Goal: Communication & Community: Answer question/provide support

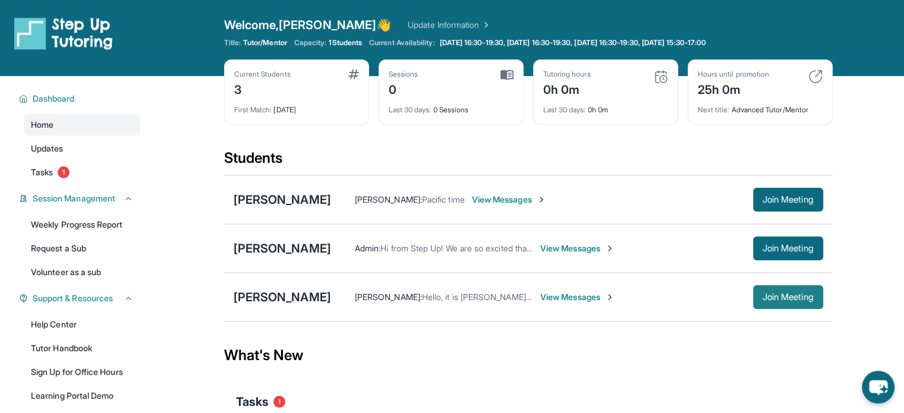
click at [774, 305] on button "Join Meeting" at bounding box center [788, 297] width 70 height 24
click at [263, 296] on div "[PERSON_NAME]" at bounding box center [283, 297] width 98 height 17
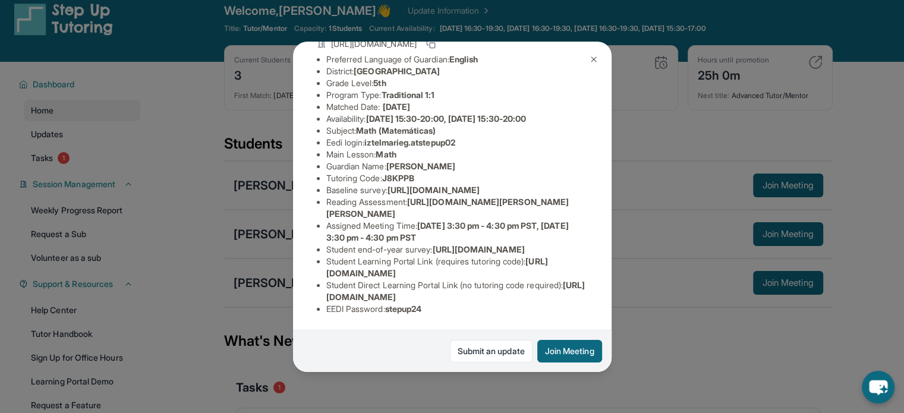
scroll to position [212, 0]
click at [595, 56] on img at bounding box center [594, 60] width 10 height 10
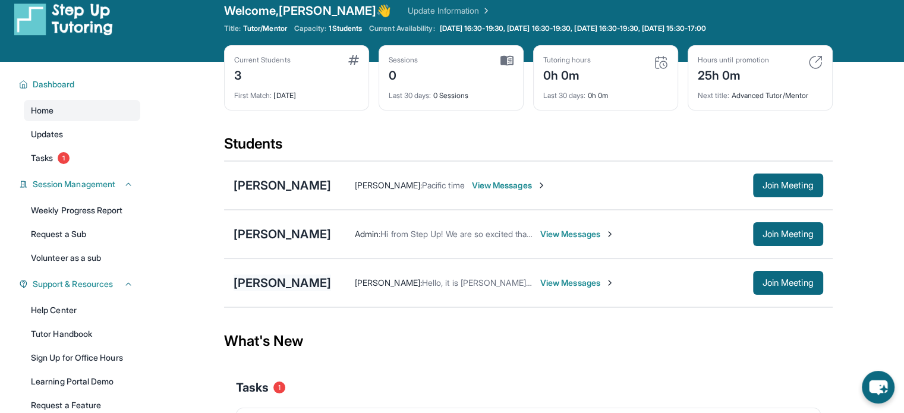
click at [263, 279] on div "[PERSON_NAME]" at bounding box center [283, 283] width 98 height 17
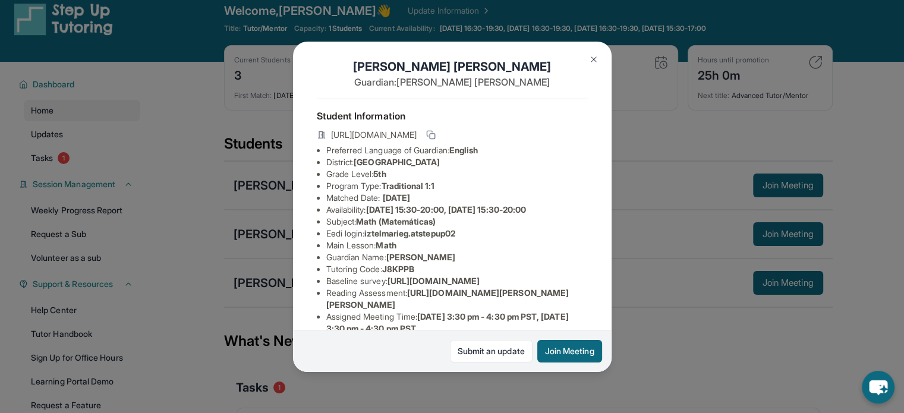
scroll to position [4, 0]
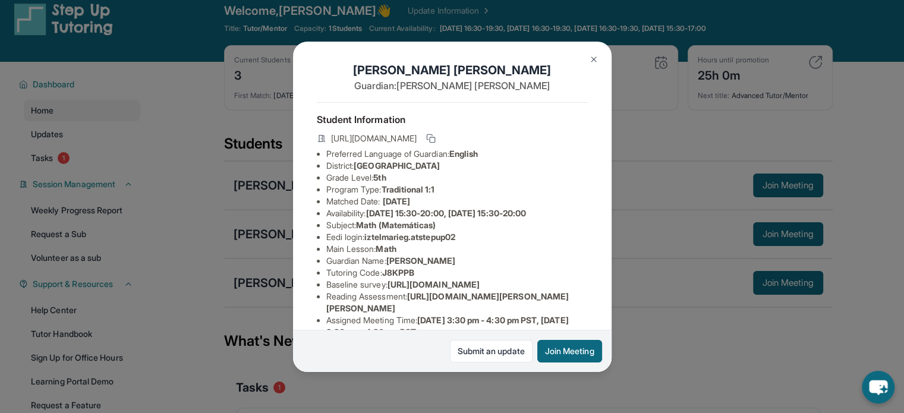
click at [592, 55] on img at bounding box center [594, 60] width 10 height 10
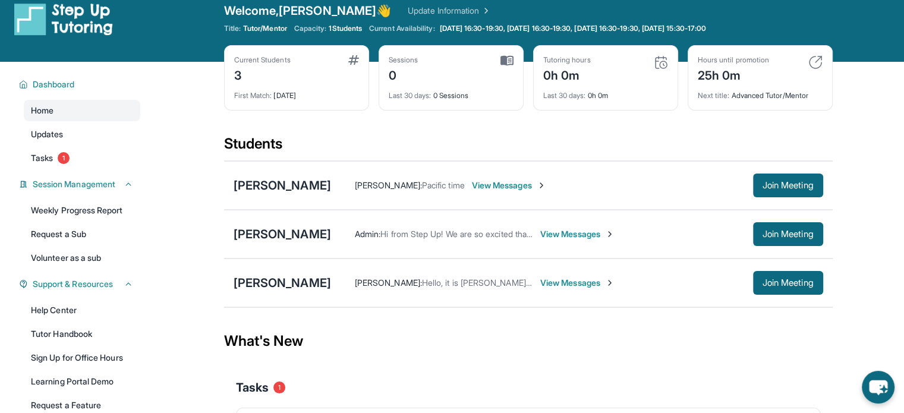
click at [614, 278] on span "View Messages" at bounding box center [577, 283] width 74 height 12
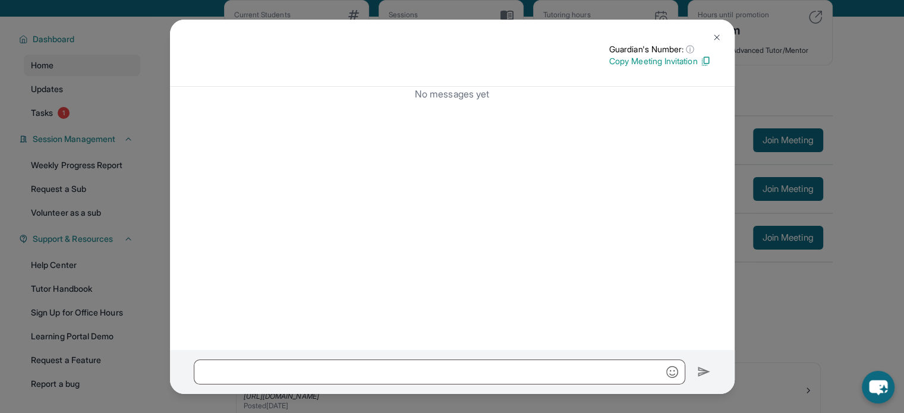
scroll to position [59, 0]
click at [495, 367] on input "text" at bounding box center [440, 372] width 492 height 25
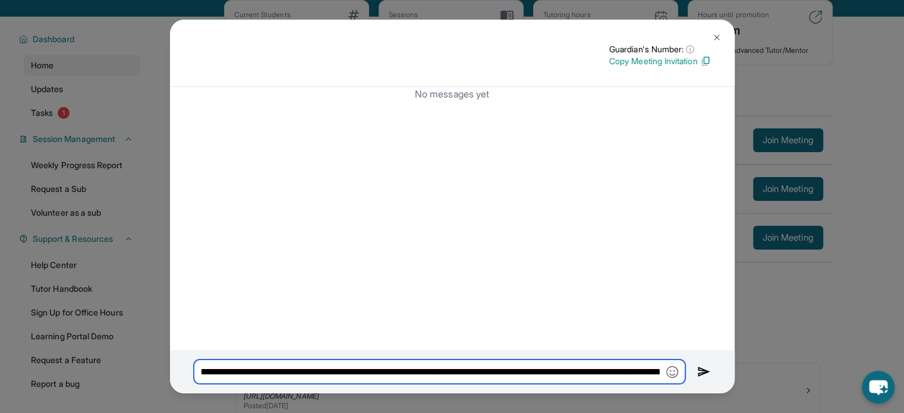
scroll to position [0, 133]
type input "**********"
click at [706, 370] on img at bounding box center [704, 372] width 14 height 14
click at [696, 363] on div "**********" at bounding box center [452, 372] width 565 height 44
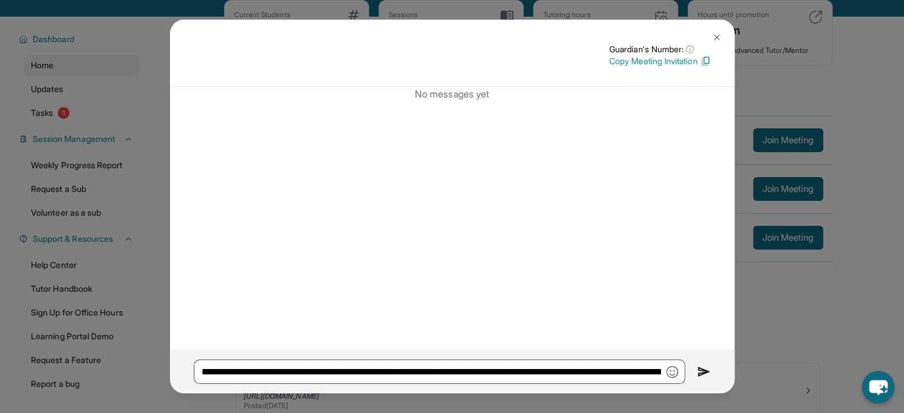
click at [701, 371] on img at bounding box center [704, 372] width 14 height 14
click at [719, 36] on img at bounding box center [717, 38] width 10 height 10
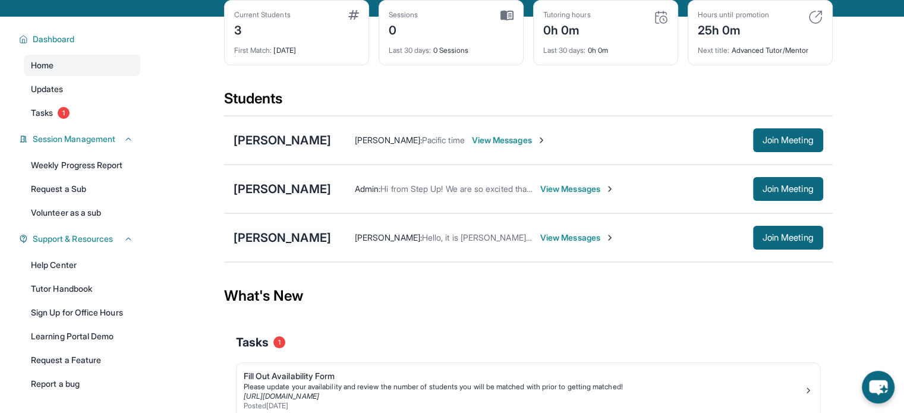
click at [250, 237] on div "[PERSON_NAME]" at bounding box center [283, 237] width 98 height 17
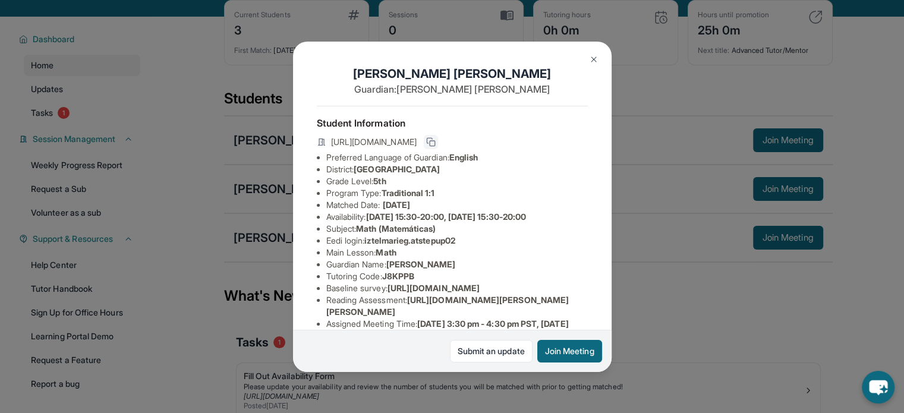
click at [436, 147] on icon at bounding box center [431, 142] width 10 height 10
click at [589, 59] on img at bounding box center [594, 60] width 10 height 10
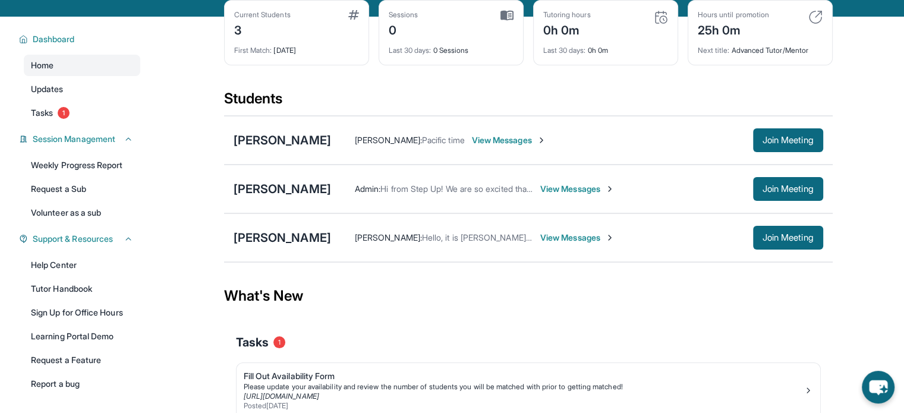
click at [577, 240] on span "View Messages" at bounding box center [577, 238] width 74 height 12
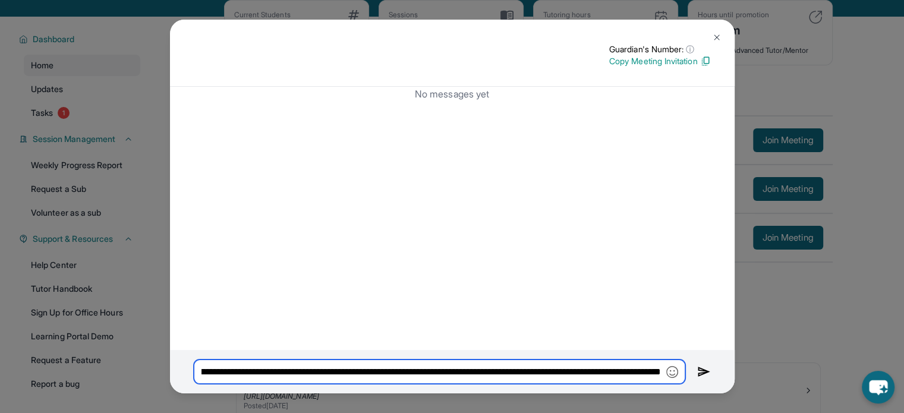
scroll to position [0, 134]
drag, startPoint x: 202, startPoint y: 368, endPoint x: 690, endPoint y: 369, distance: 488.1
click at [690, 369] on div "**********" at bounding box center [452, 372] width 565 height 44
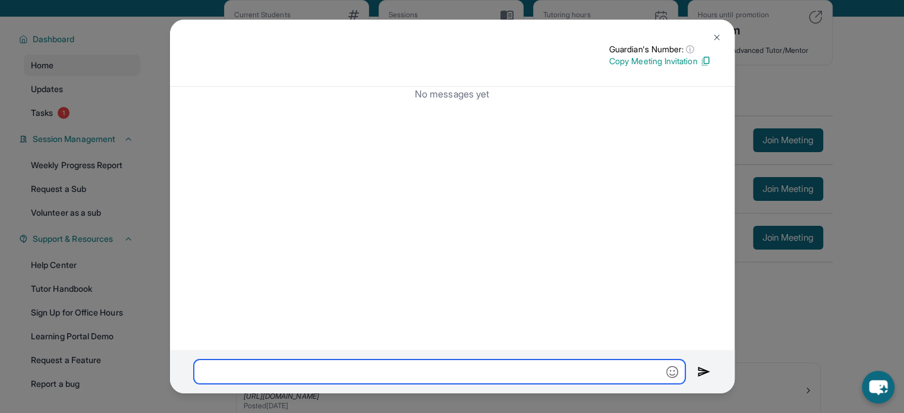
scroll to position [0, 0]
click at [706, 60] on img at bounding box center [705, 61] width 11 height 11
click at [423, 374] on input "text" at bounding box center [440, 372] width 492 height 25
paste input "**********"
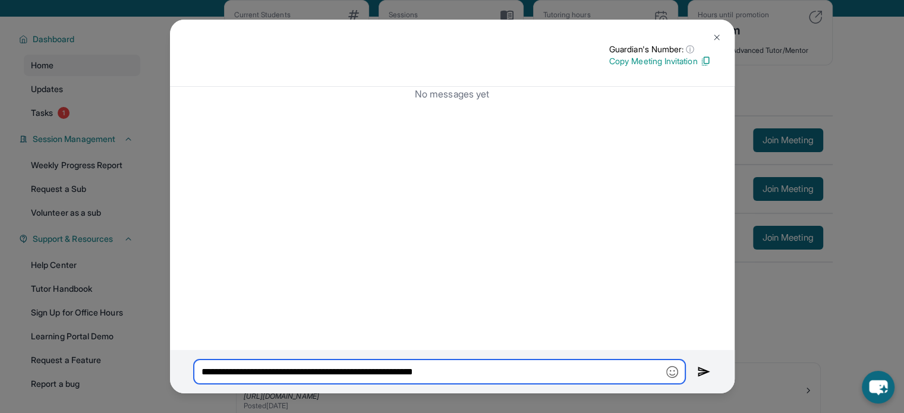
type input "**********"
click at [718, 39] on img at bounding box center [717, 38] width 10 height 10
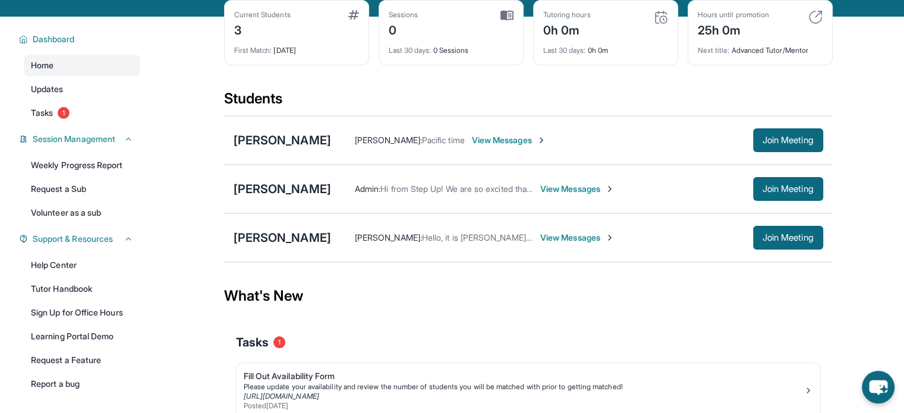
click at [555, 238] on span "View Messages" at bounding box center [577, 238] width 74 height 12
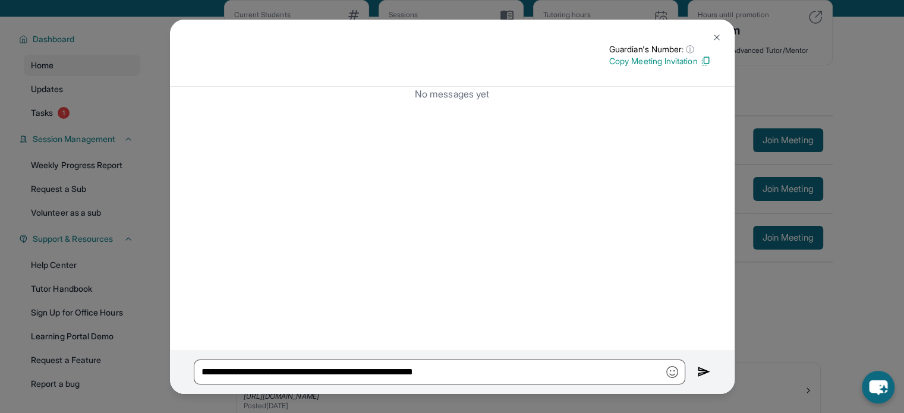
click at [715, 40] on img at bounding box center [717, 38] width 10 height 10
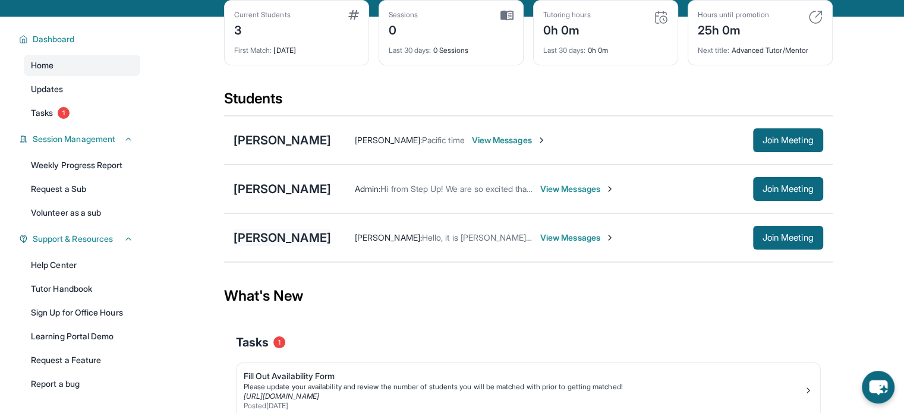
click at [314, 234] on div "[PERSON_NAME]" at bounding box center [283, 237] width 98 height 17
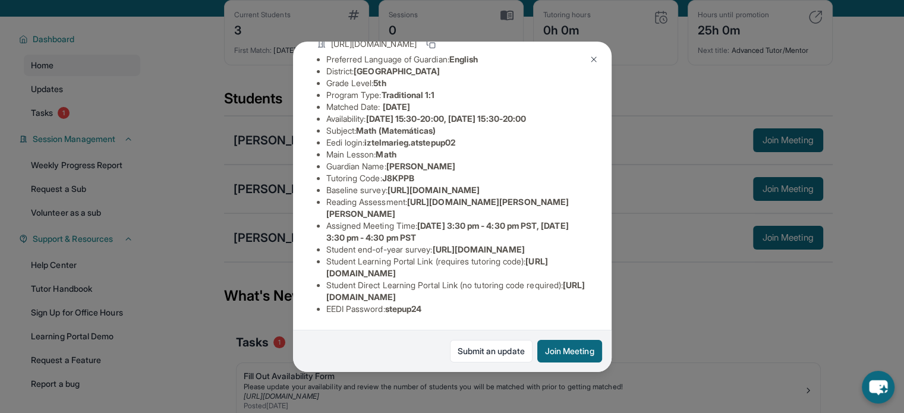
scroll to position [137, 428]
drag, startPoint x: 326, startPoint y: 172, endPoint x: 613, endPoint y: 195, distance: 288.1
click at [613, 195] on div "Iztel-Marie Garcia Guardian: Gabriela Carmona Student Information https://stude…" at bounding box center [452, 206] width 904 height 413
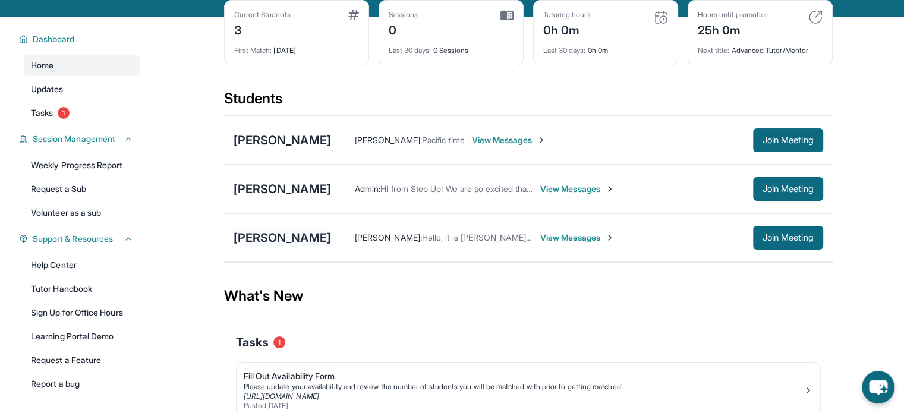
click at [281, 231] on div "[PERSON_NAME]" at bounding box center [283, 237] width 98 height 17
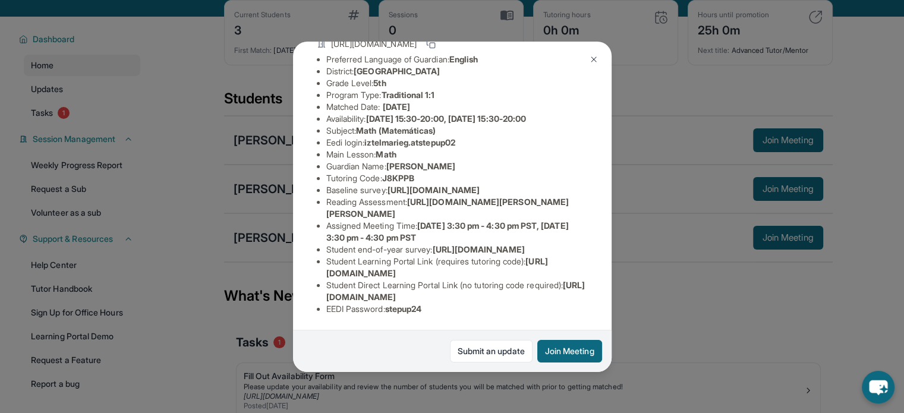
scroll to position [105, 428]
drag, startPoint x: 326, startPoint y: 204, endPoint x: 513, endPoint y: 229, distance: 188.9
click at [480, 195] on span "https://airtable.com/apprlfn8WjpjBUn2G/shrK0QR6AaNyG5psY?prefill_Type%20of%20Fo…" at bounding box center [434, 190] width 92 height 10
copy span "https://airtable.com/apprlfn8WjpjBUn2G/shrK0QR6AaNyG5psY?prefill_Type%20of%20Fo…"
click at [468, 248] on div "Iztel-Marie Garcia Guardian: Gabriela Carmona Student Information https://stude…" at bounding box center [452, 207] width 319 height 331
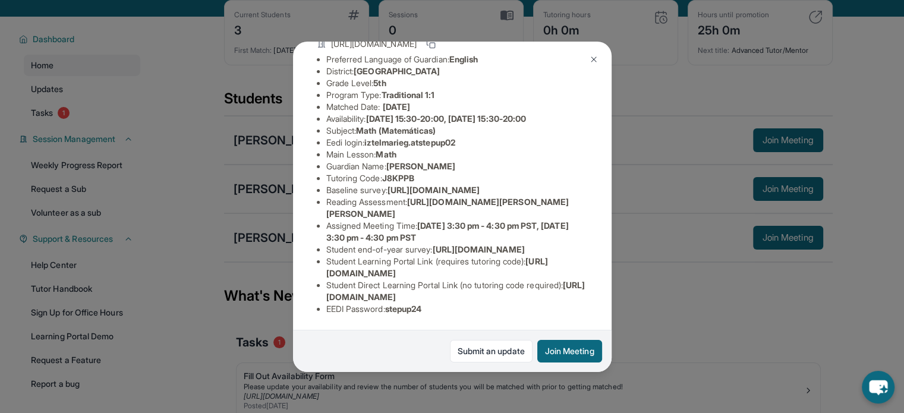
scroll to position [128, 10]
click at [585, 59] on button at bounding box center [594, 60] width 24 height 24
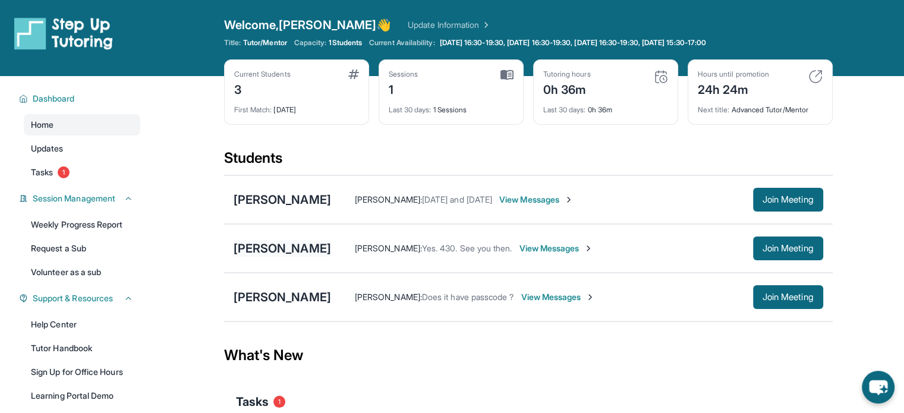
click at [288, 251] on div "[PERSON_NAME]" at bounding box center [283, 248] width 98 height 17
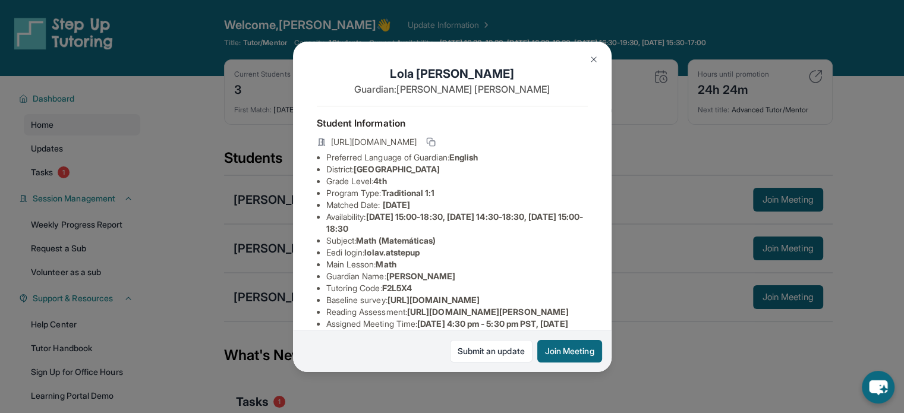
click at [593, 55] on img at bounding box center [594, 60] width 10 height 10
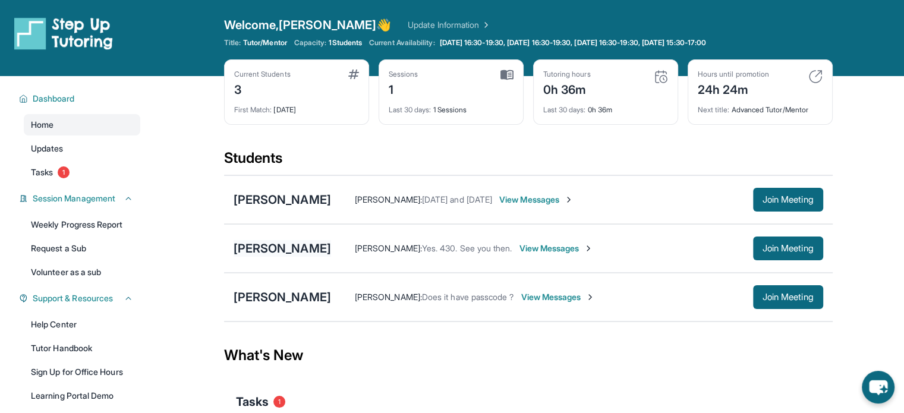
click at [288, 252] on div "[PERSON_NAME]" at bounding box center [283, 248] width 98 height 17
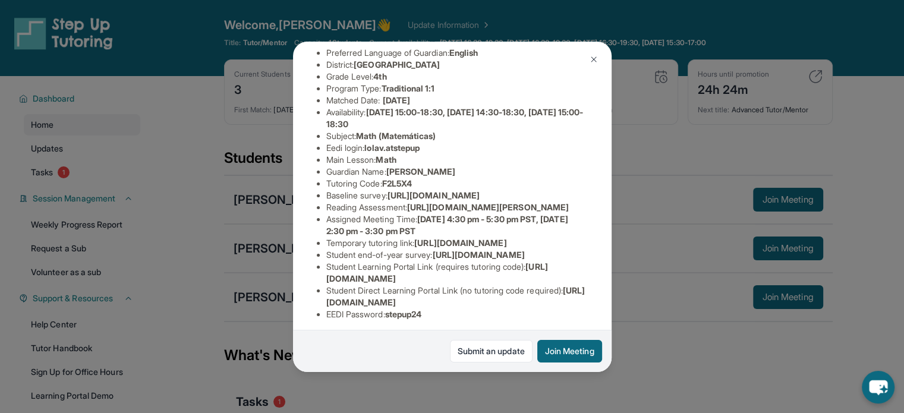
scroll to position [107, 0]
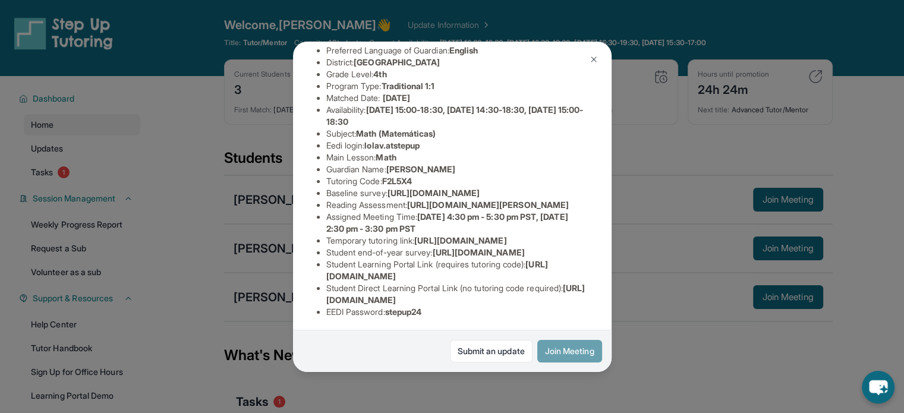
click at [564, 359] on button "Join Meeting" at bounding box center [569, 351] width 65 height 23
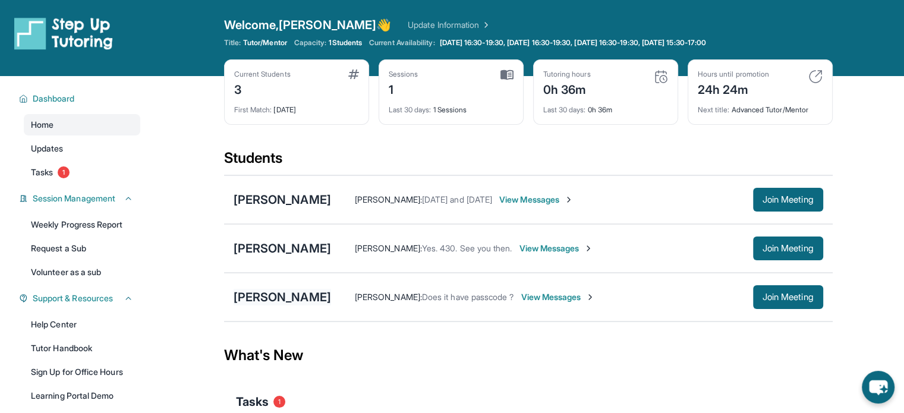
click at [285, 299] on div "[PERSON_NAME]" at bounding box center [283, 297] width 98 height 17
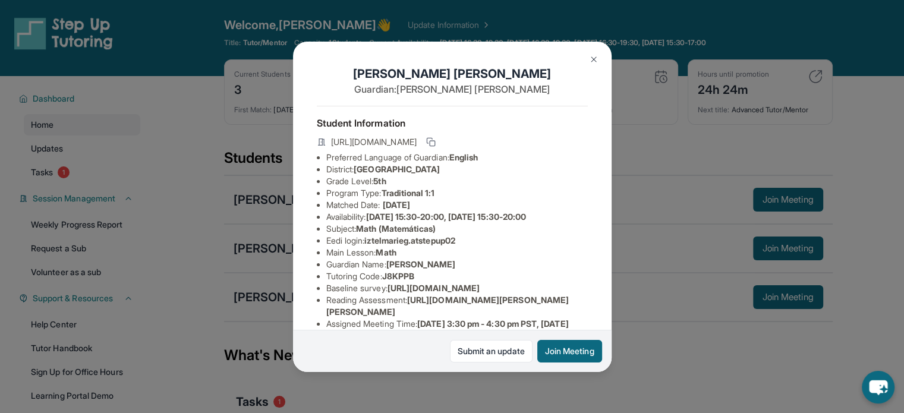
click at [590, 61] on img at bounding box center [594, 60] width 10 height 10
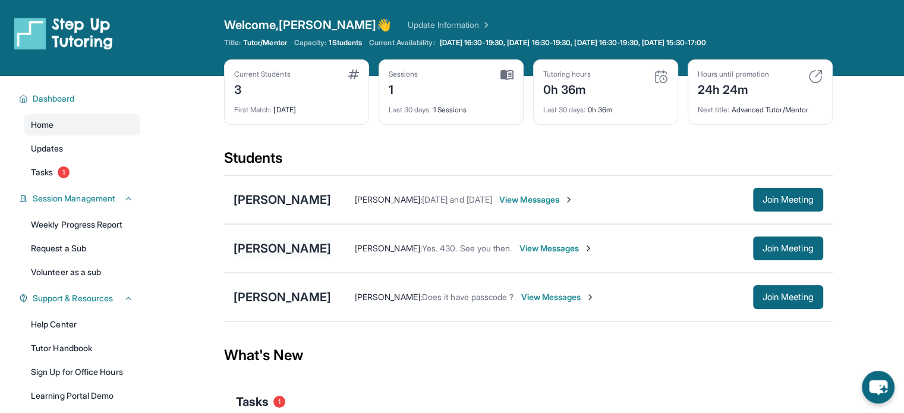
click at [272, 244] on div "[PERSON_NAME]" at bounding box center [283, 248] width 98 height 17
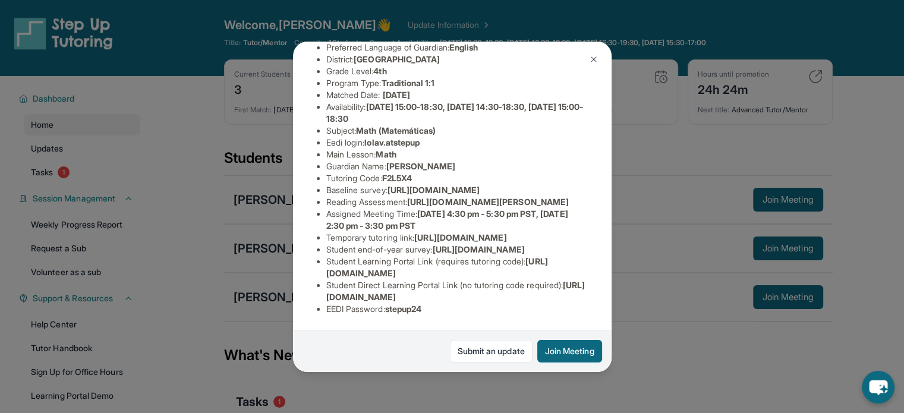
scroll to position [131, 423]
drag, startPoint x: 325, startPoint y: 190, endPoint x: 515, endPoint y: 213, distance: 191.7
click at [515, 213] on ul "Preferred Language of Guardian: English District: Glendale Unified School Distr…" at bounding box center [452, 178] width 271 height 273
copy span "https://airtable.com/apprlfn8WjpjBUn2G/shrK0QR6AaNyG5psY?prefill_Type%20of%20Fo…"
click at [471, 195] on span "https://airtable.com/apprlfn8WjpjBUn2G/shrK0QR6AaNyG5psY?prefill_Type%20of%20Fo…" at bounding box center [434, 190] width 92 height 10
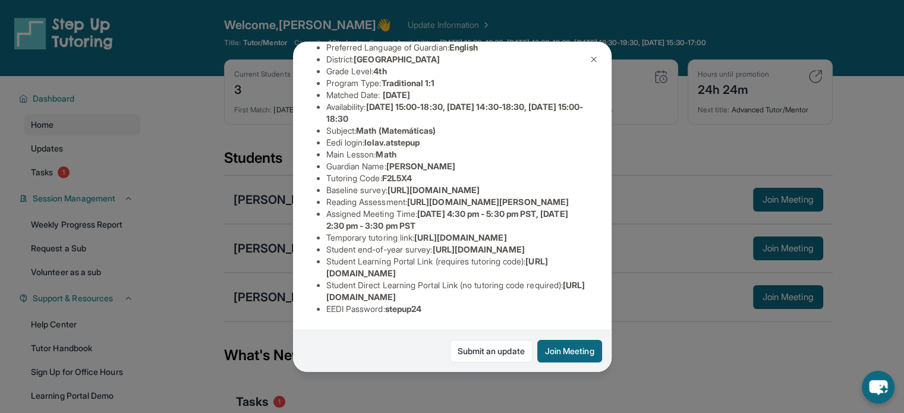
scroll to position [259, 0]
click at [589, 56] on img at bounding box center [594, 60] width 10 height 10
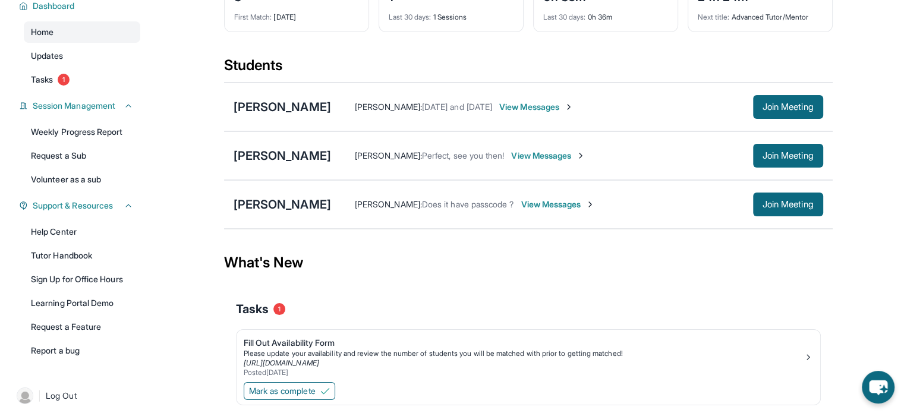
scroll to position [92, 0]
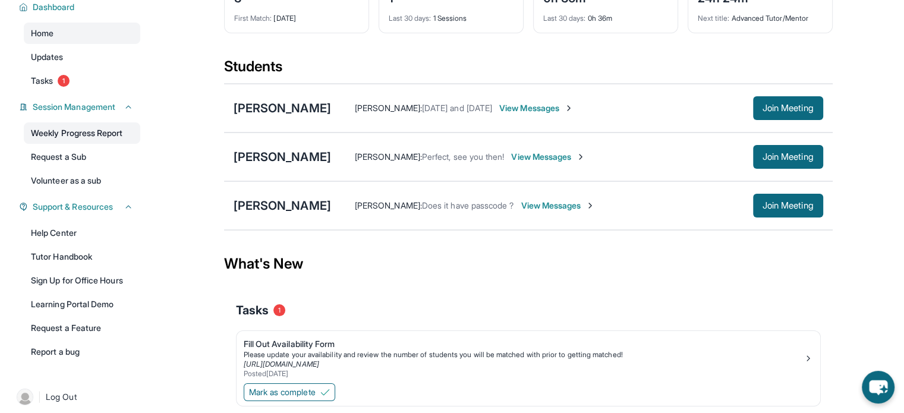
click at [121, 136] on link "Weekly Progress Report" at bounding box center [82, 132] width 117 height 21
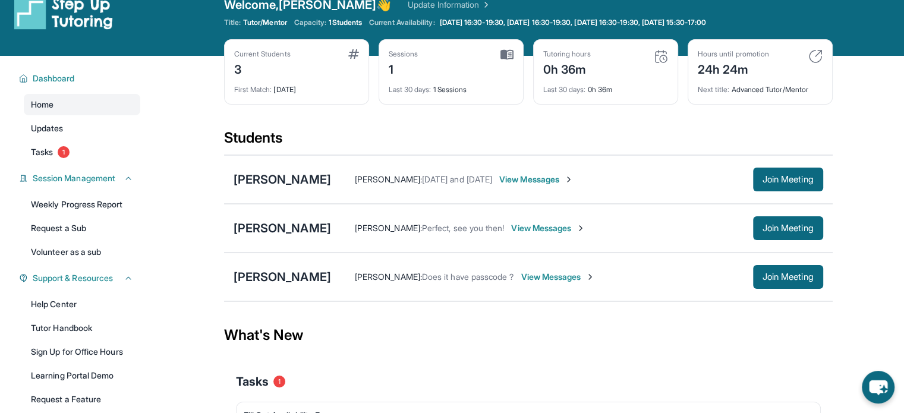
scroll to position [0, 0]
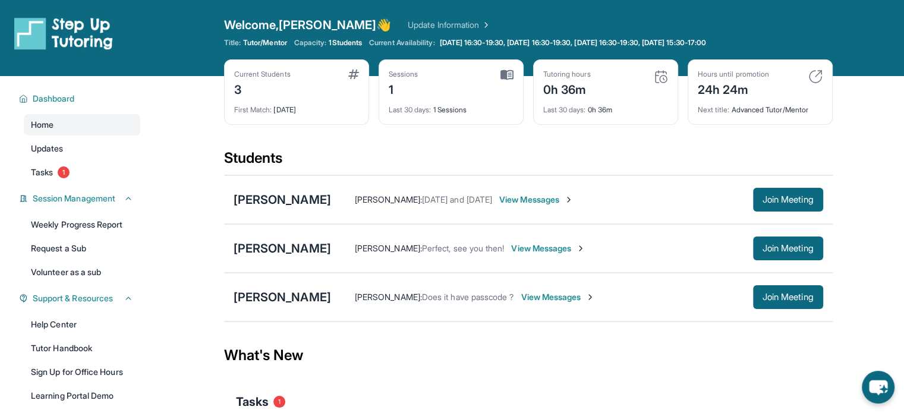
click at [412, 171] on div "Students" at bounding box center [528, 162] width 609 height 26
